Goal: Information Seeking & Learning: Learn about a topic

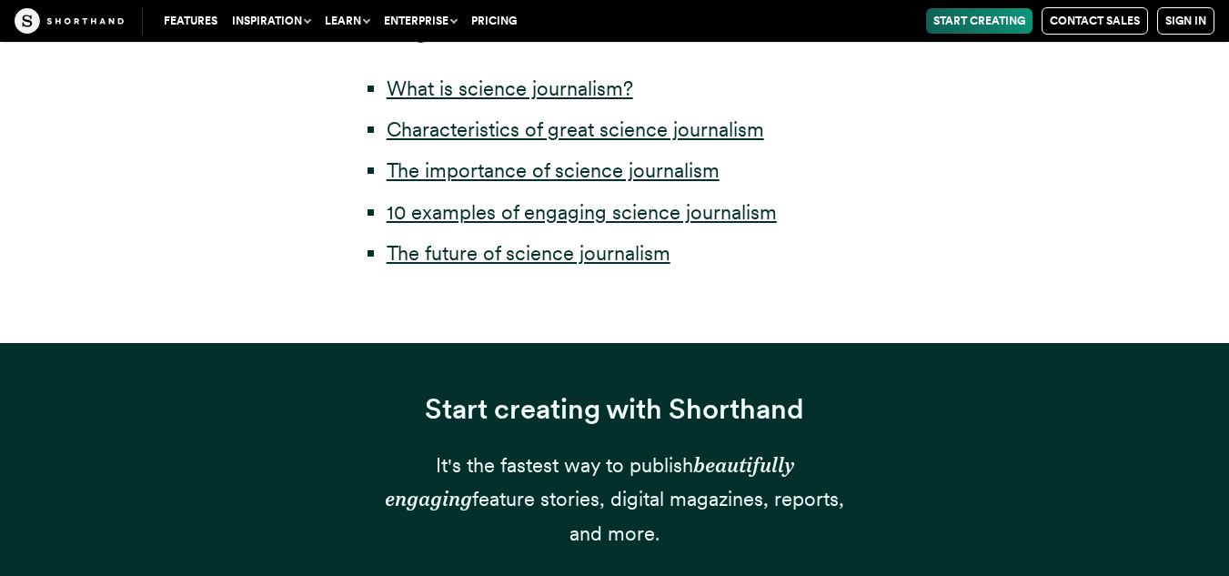
scroll to position [1116, 0]
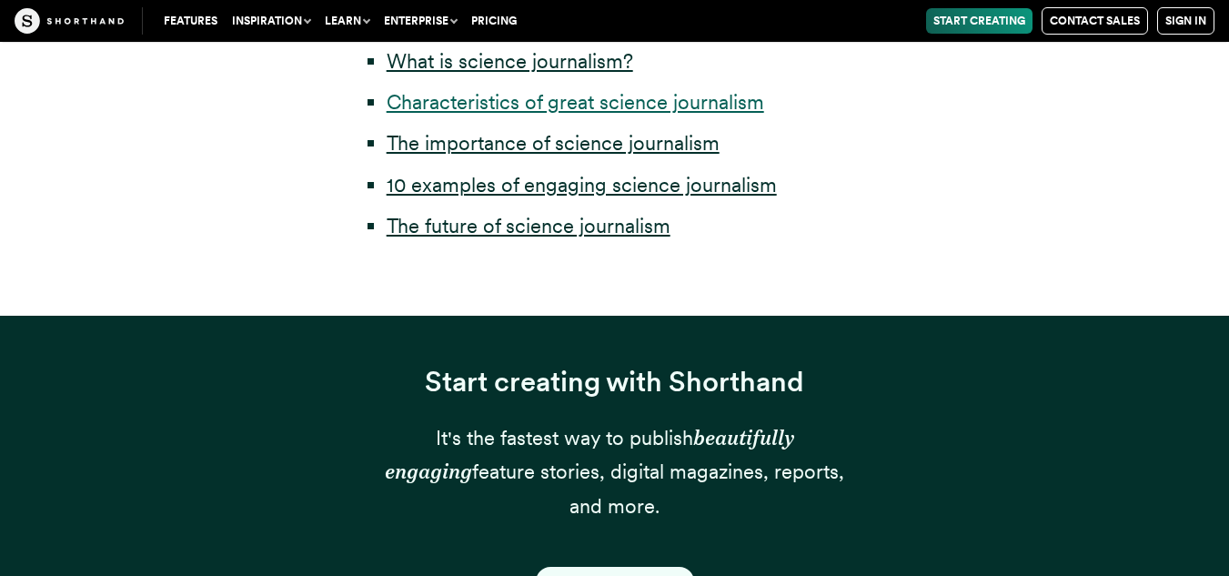
click at [678, 102] on link "Characteristics of great science journalism" at bounding box center [574, 102] width 377 height 24
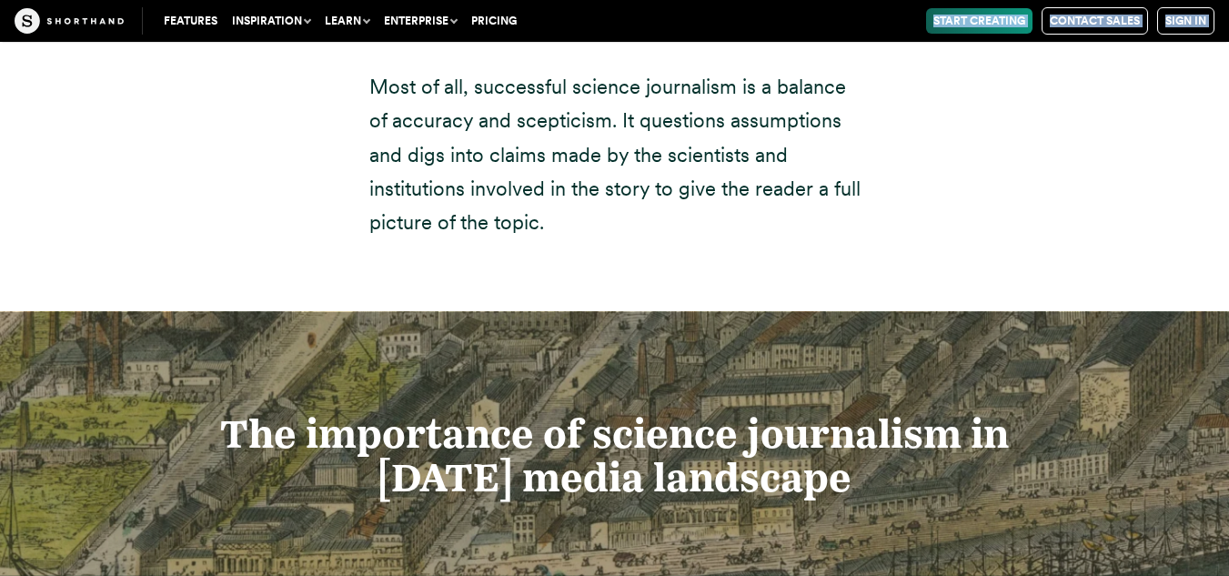
scroll to position [4714, 0]
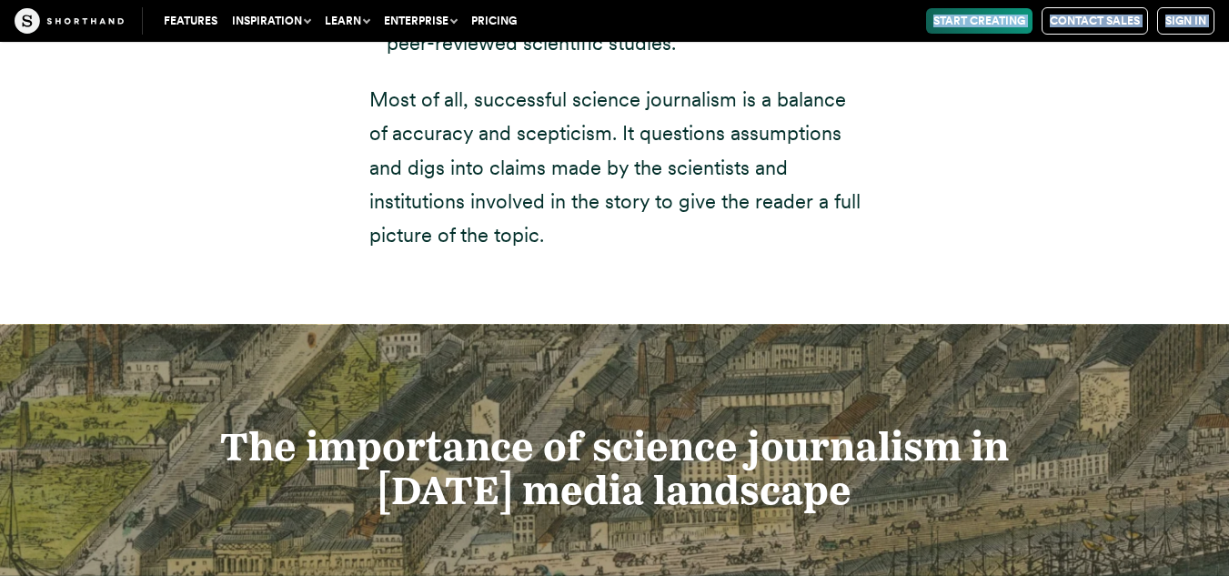
drag, startPoint x: 280, startPoint y: 102, endPoint x: 826, endPoint y: 241, distance: 563.1
copy article "Loremipsumdolor si ametcons adipisc elitseddoe Tempori utlaboreetd magn aliqua …"
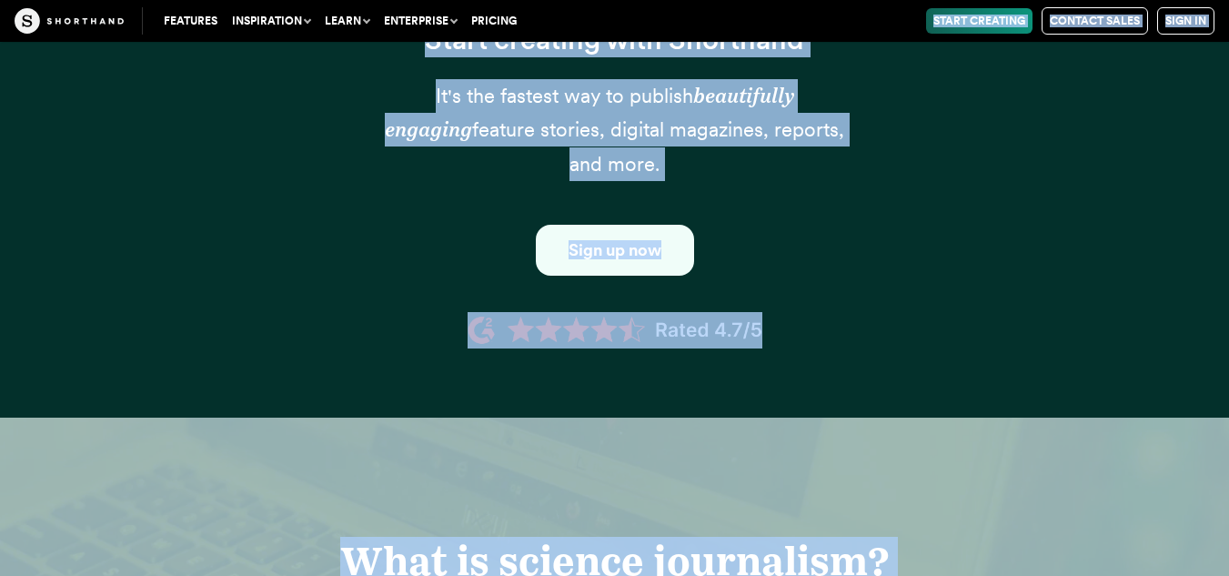
scroll to position [1116, 0]
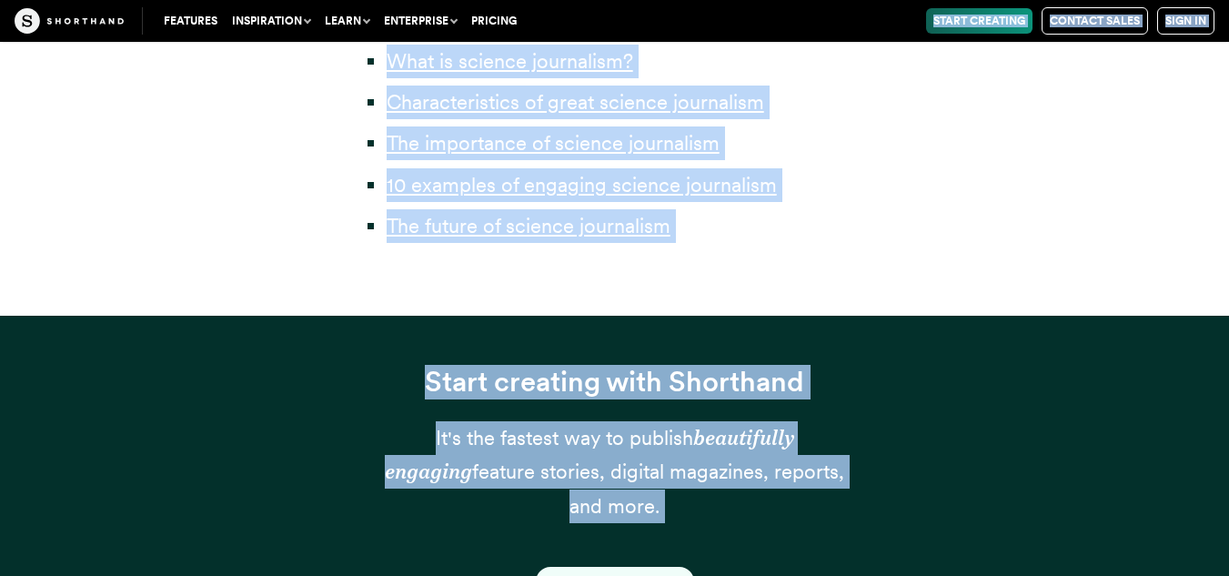
click at [436, 145] on link "The importance of science journalism" at bounding box center [552, 143] width 333 height 24
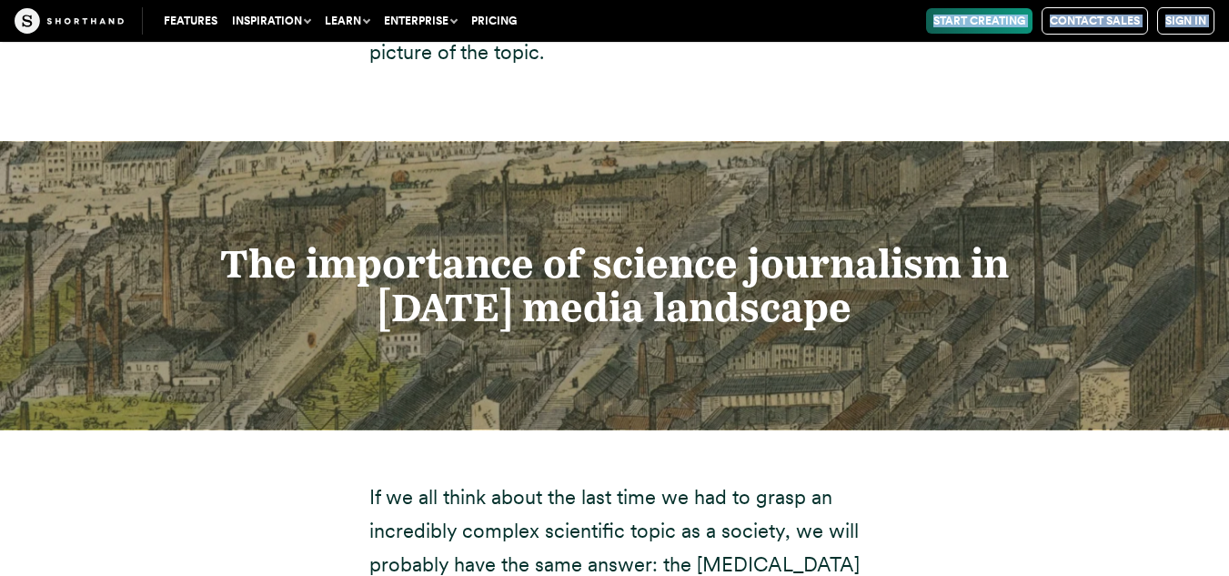
scroll to position [4931, 0]
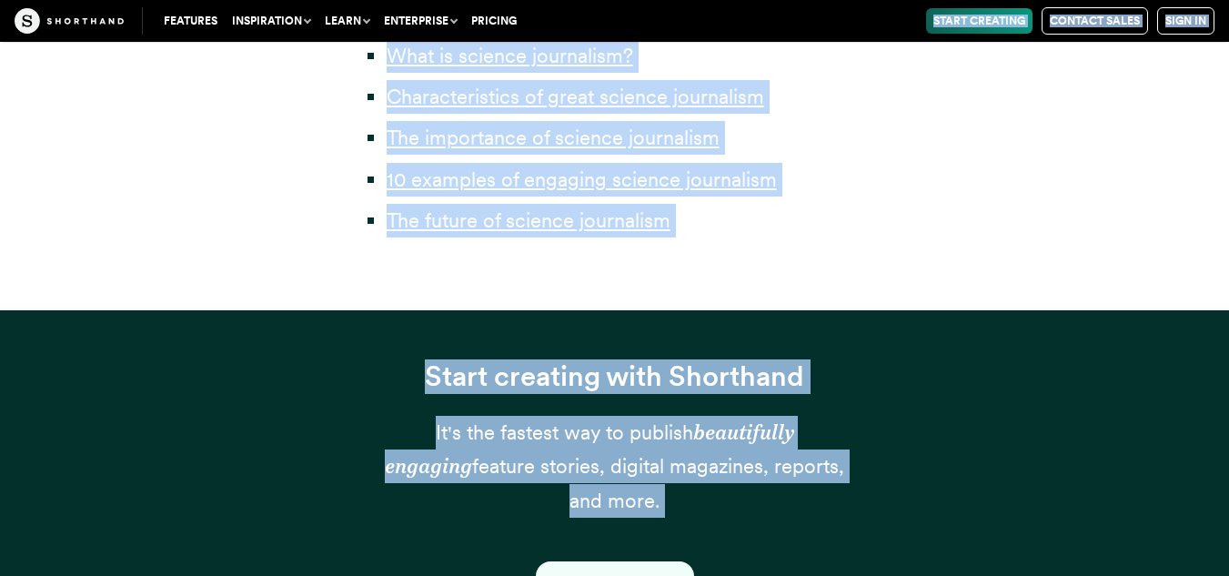
scroll to position [1116, 0]
